Goal: Task Accomplishment & Management: Use online tool/utility

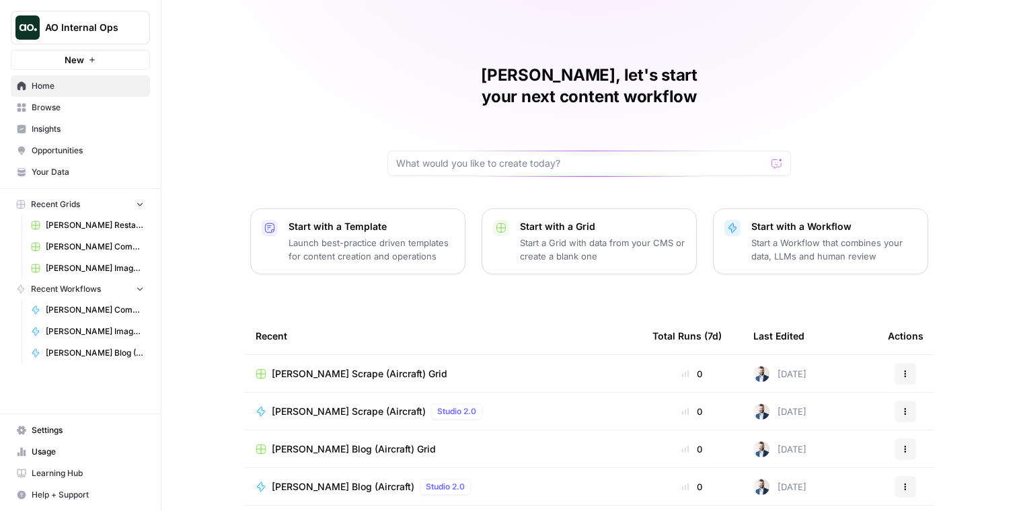
click at [81, 170] on span "Your Data" at bounding box center [88, 172] width 112 height 12
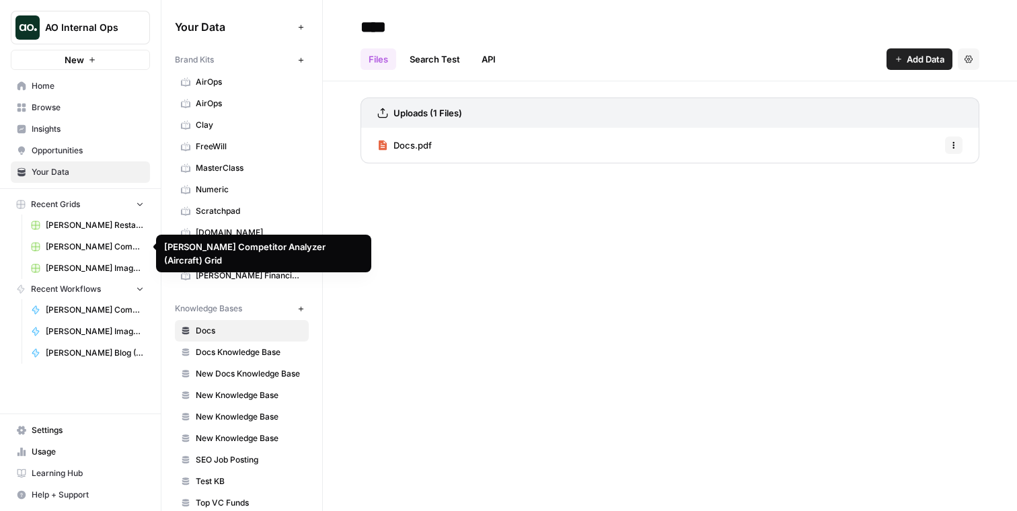
click at [65, 79] on link "Home" at bounding box center [80, 86] width 139 height 22
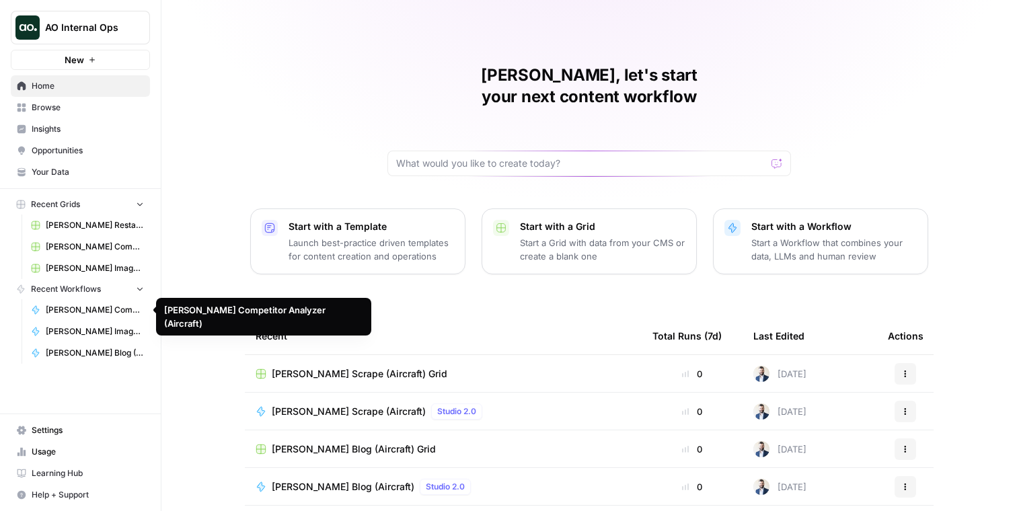
click at [98, 310] on span "[PERSON_NAME] Competitor Analyzer (Aircraft)" at bounding box center [95, 310] width 98 height 12
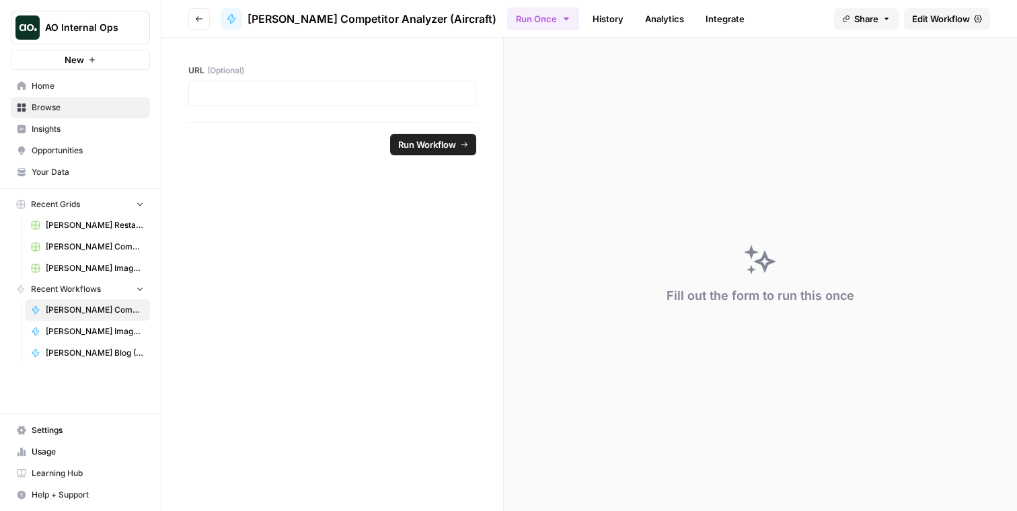
click at [59, 176] on span "Your Data" at bounding box center [88, 172] width 112 height 12
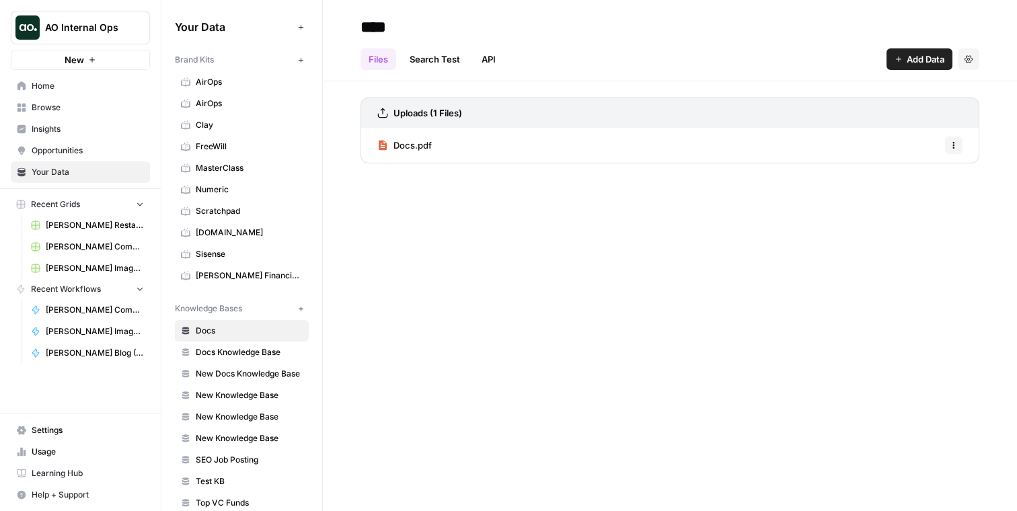
click at [61, 111] on span "Browse" at bounding box center [88, 108] width 112 height 12
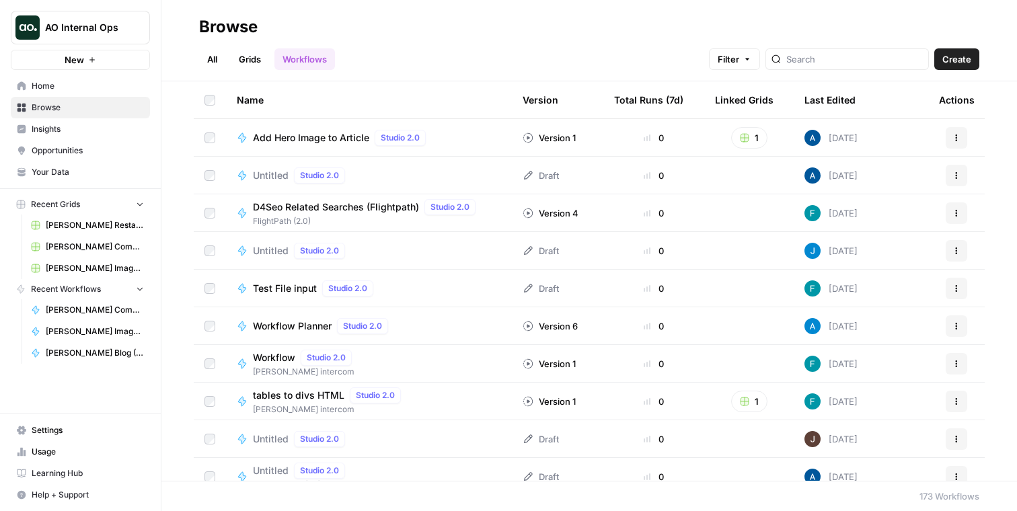
click at [211, 57] on link "All" at bounding box center [212, 59] width 26 height 22
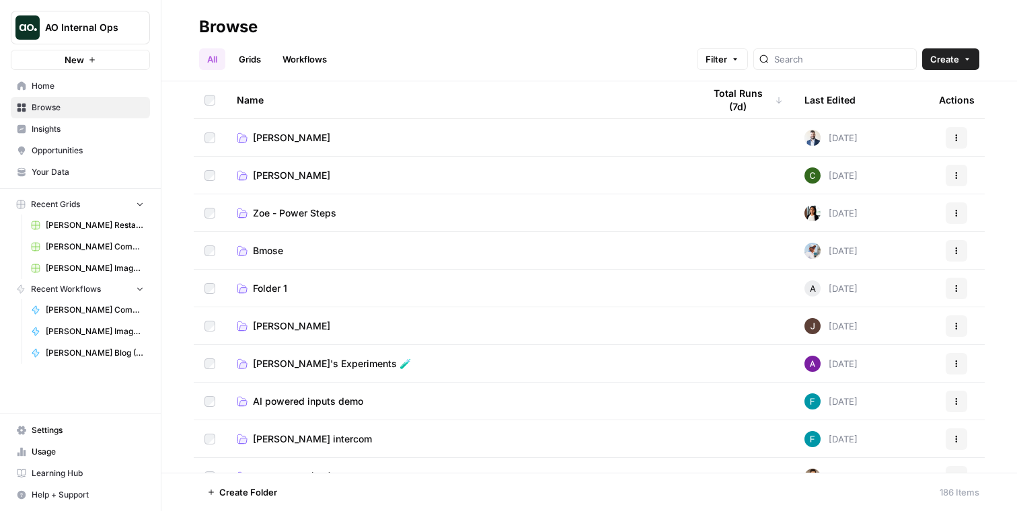
click at [256, 137] on span "[PERSON_NAME]" at bounding box center [291, 137] width 77 height 13
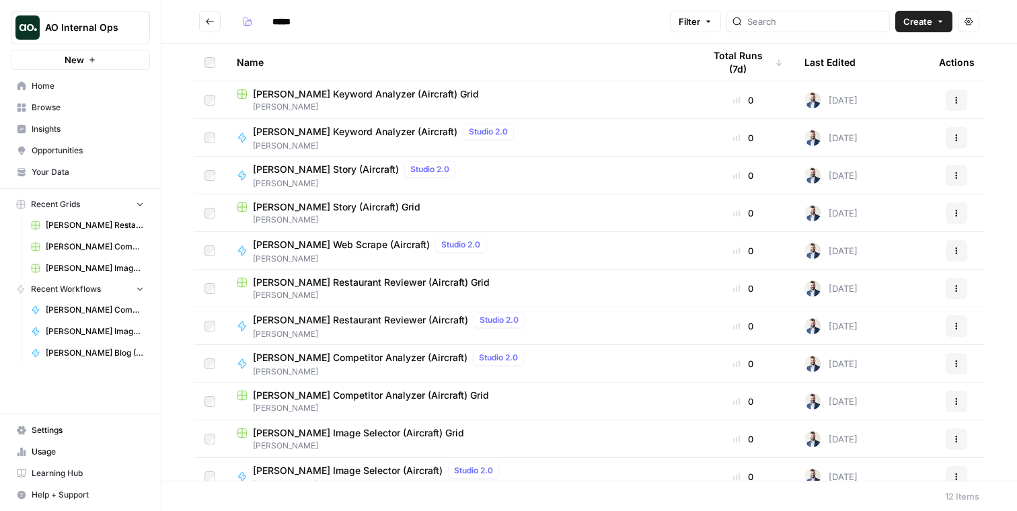
click at [322, 218] on span "[PERSON_NAME]" at bounding box center [459, 220] width 445 height 12
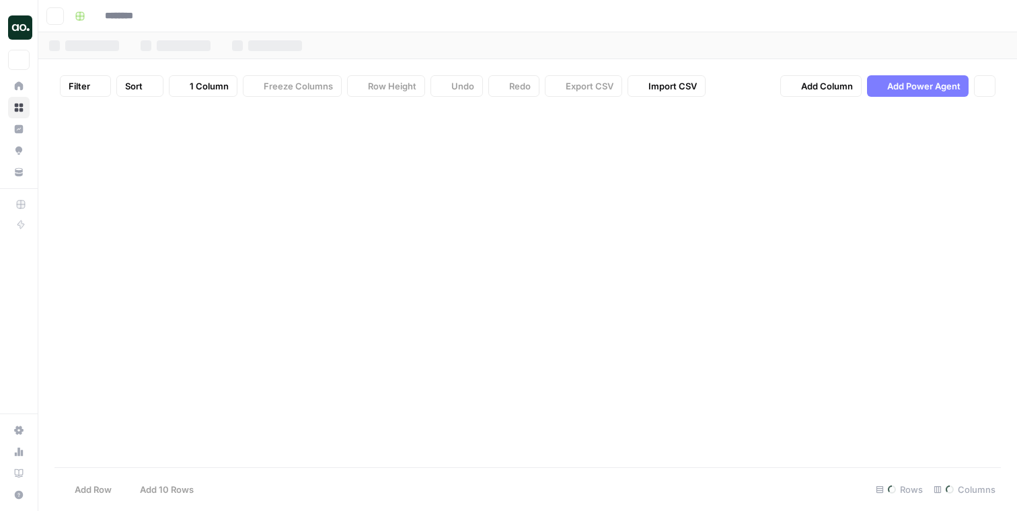
type input "**********"
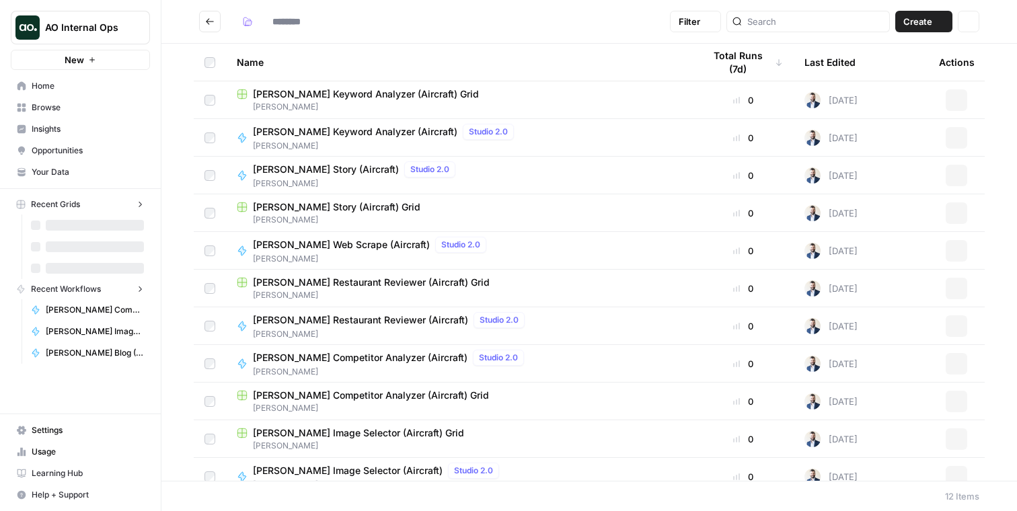
type input "*****"
click at [328, 99] on span "[PERSON_NAME] Keyword Analyzer (Aircraft) Grid" at bounding box center [366, 93] width 226 height 13
type input "*****"
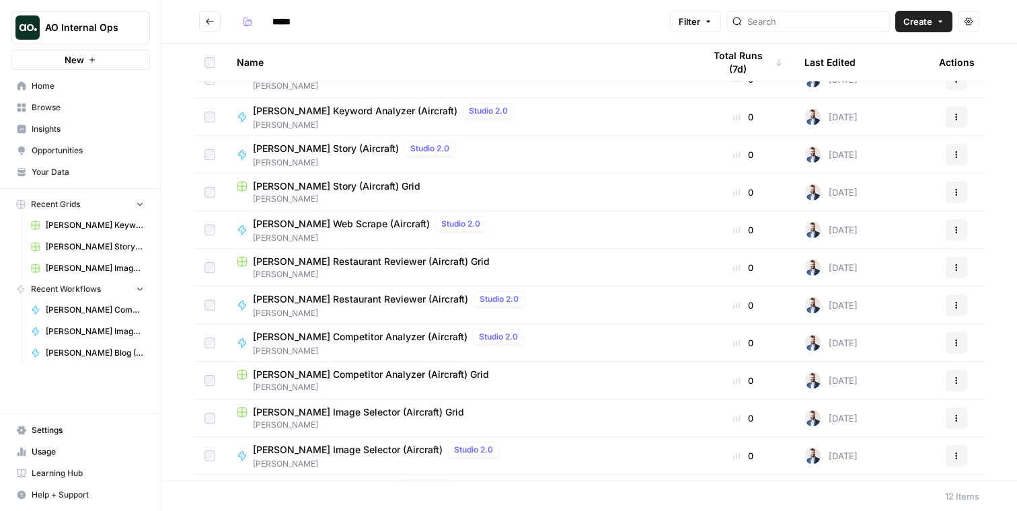
scroll to position [52, 0]
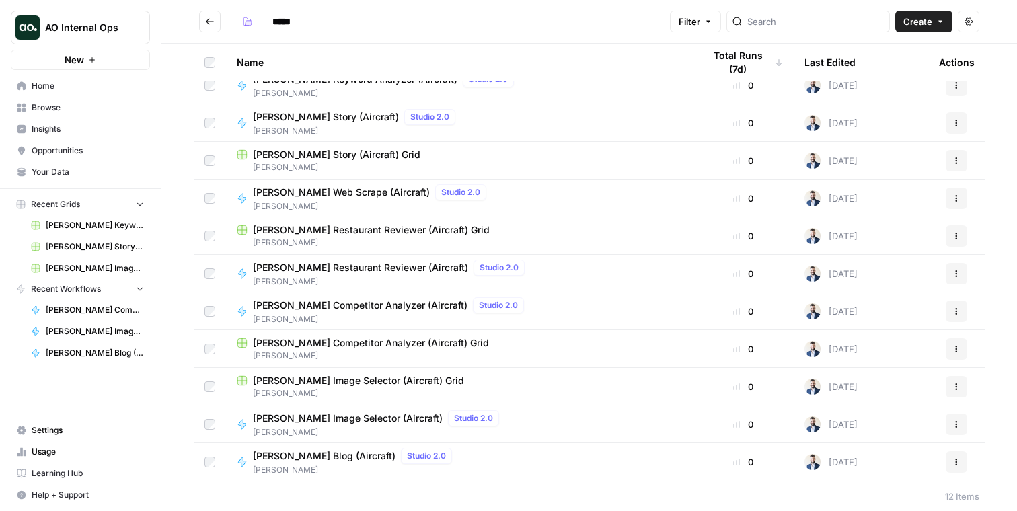
click at [297, 458] on span "[PERSON_NAME] Blog (Aircraft)" at bounding box center [324, 456] width 143 height 13
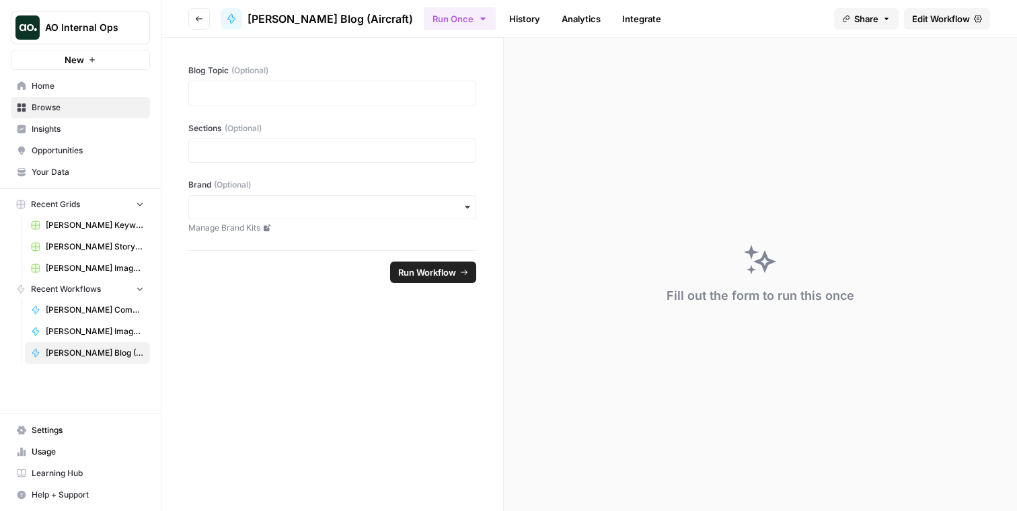
click at [944, 14] on span "Edit Workflow" at bounding box center [941, 18] width 58 height 13
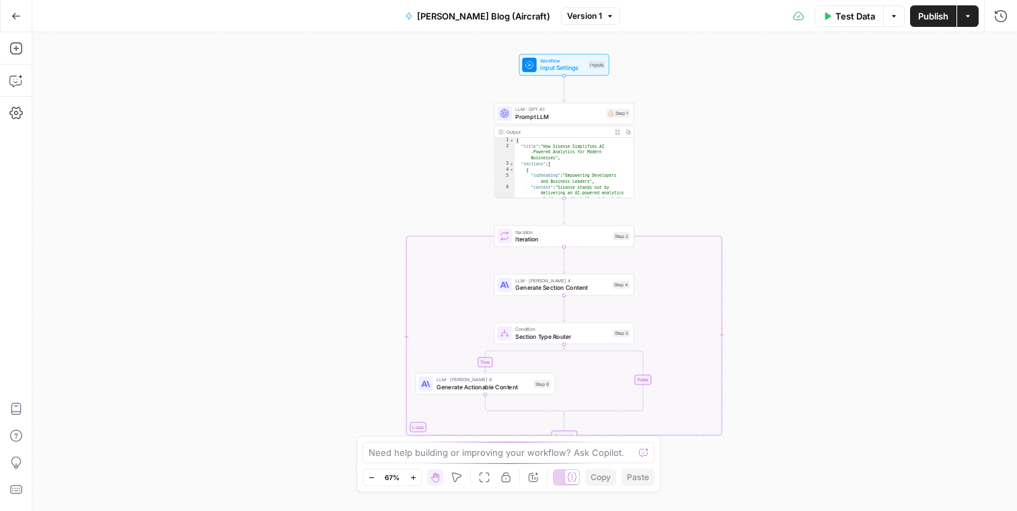
click at [970, 17] on icon "button" at bounding box center [968, 16] width 8 height 8
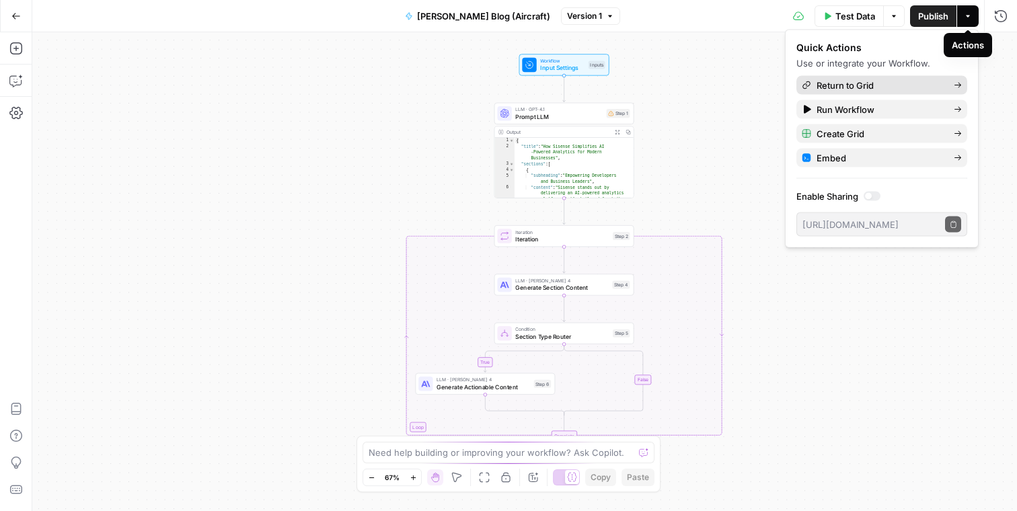
click at [852, 82] on span "Return to Grid" at bounding box center [880, 85] width 127 height 13
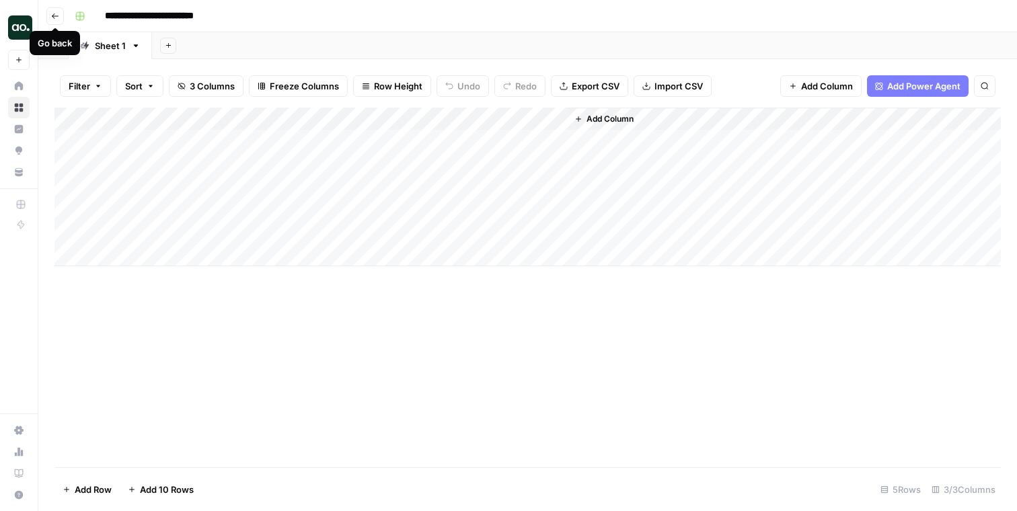
click at [57, 15] on icon "button" at bounding box center [55, 15] width 7 height 5
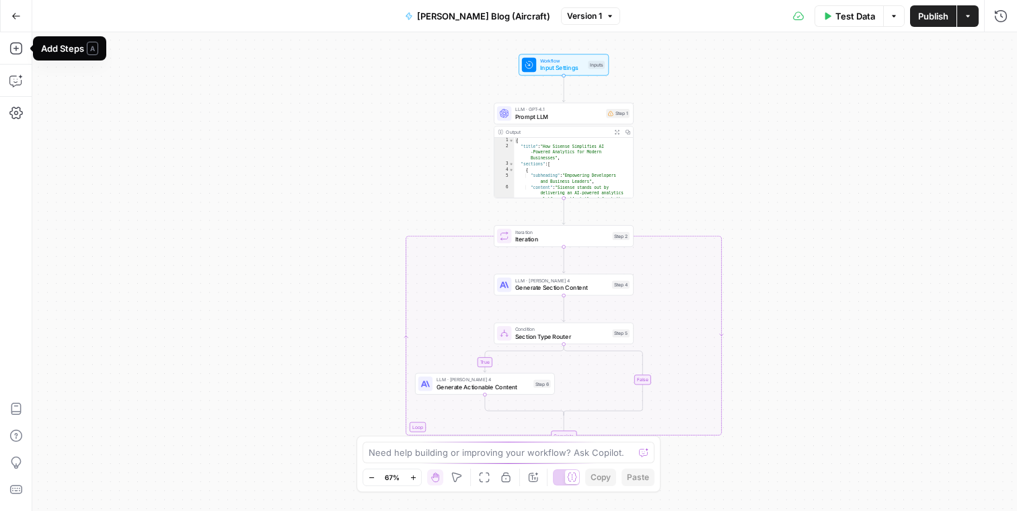
click at [17, 17] on icon "button" at bounding box center [15, 15] width 9 height 9
